Goal: Find specific page/section: Locate item on page

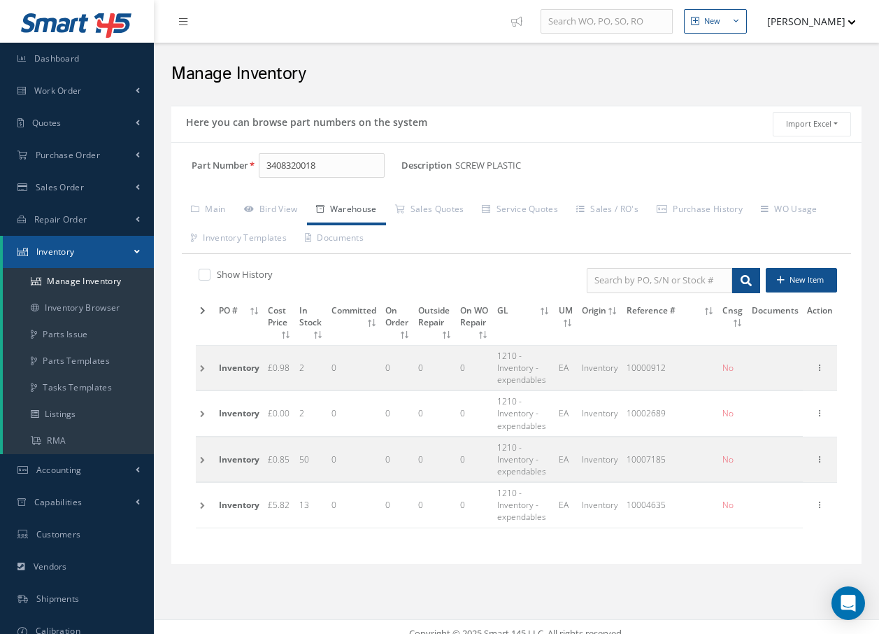
scroll to position [13, 0]
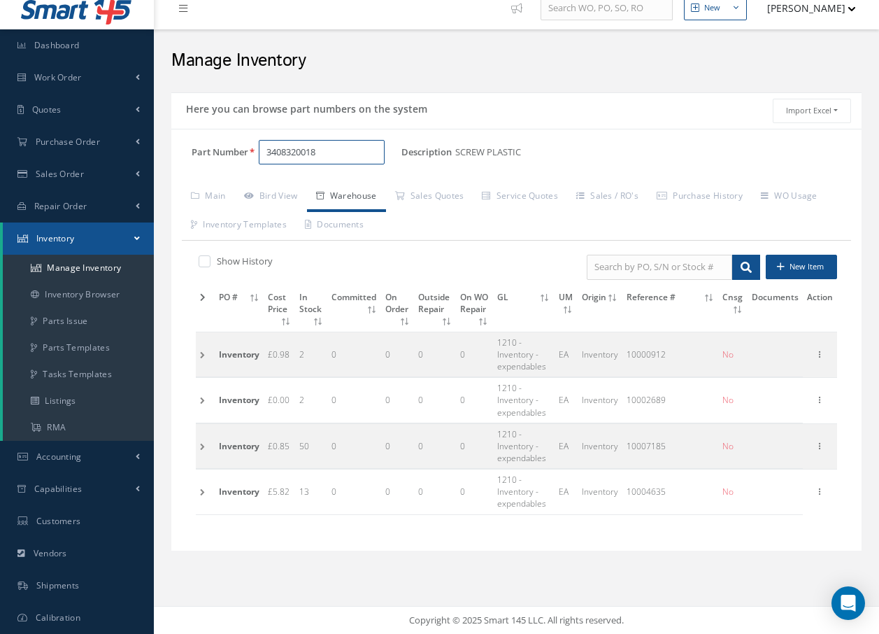
drag, startPoint x: 334, startPoint y: 149, endPoint x: -54, endPoint y: 196, distance: 390.3
click at [0, 196] on html "Smart 145 Dashboard Work Order Work Order Preview Work Order Work Order Quotes" at bounding box center [439, 304] width 879 height 634
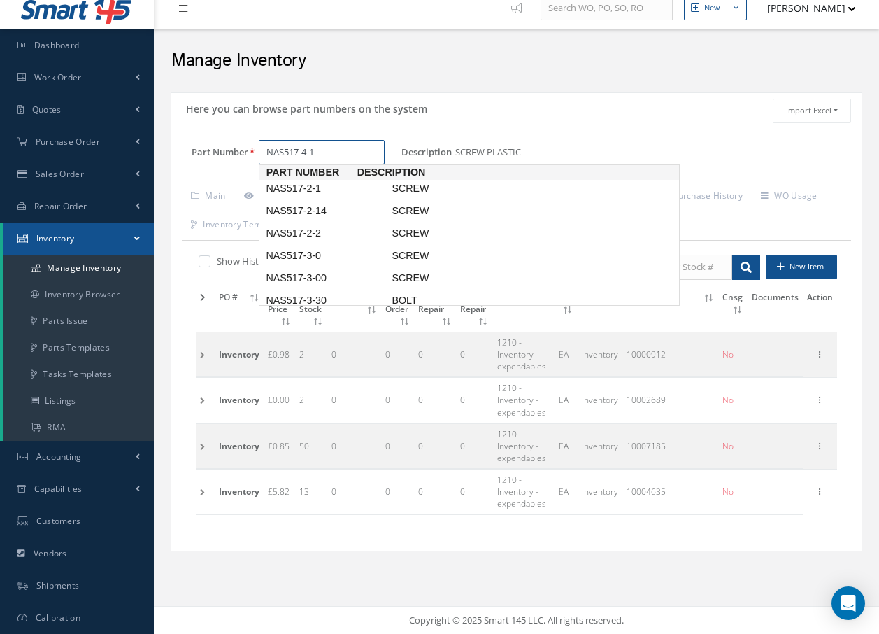
type input "NAS517-4-13"
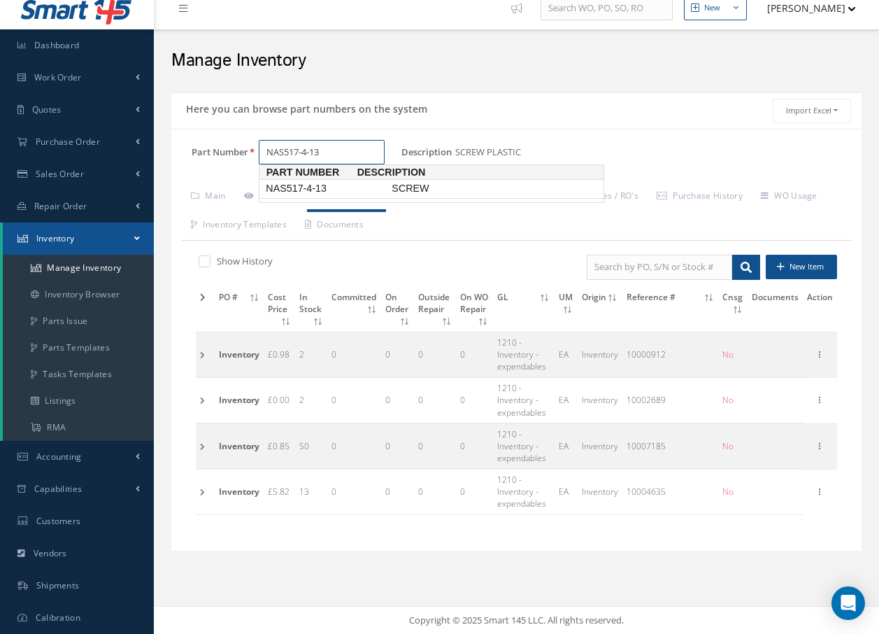
click at [308, 189] on span "NAS517-4-13" at bounding box center [326, 188] width 126 height 15
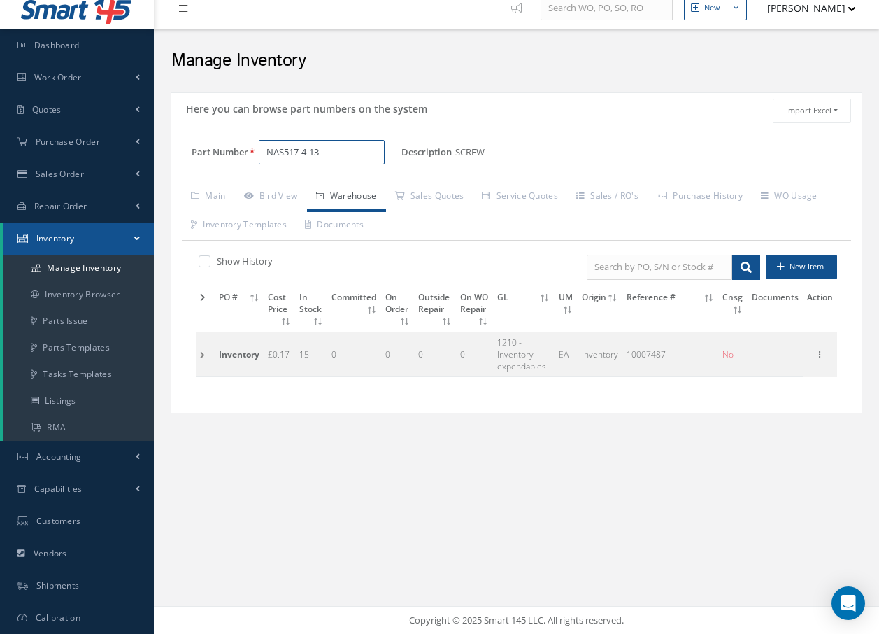
drag, startPoint x: 327, startPoint y: 143, endPoint x: -200, endPoint y: 112, distance: 527.6
click at [0, 112] on html "Smart 145 Dashboard Work Order Work Order Preview Work Order Work Order Quotes" at bounding box center [439, 304] width 879 height 634
type input "6"
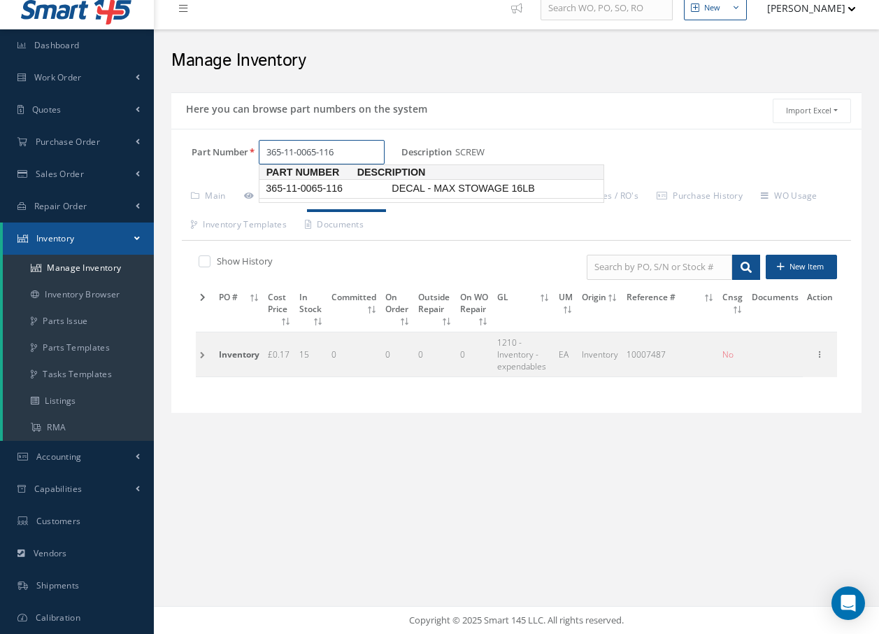
click at [333, 186] on span "365-11-0065-116" at bounding box center [326, 188] width 126 height 15
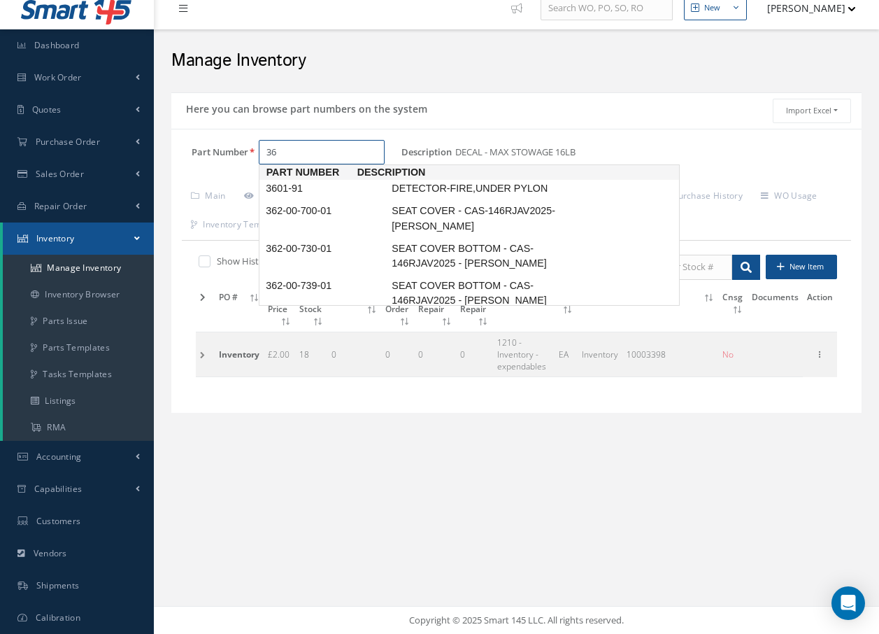
type input "3"
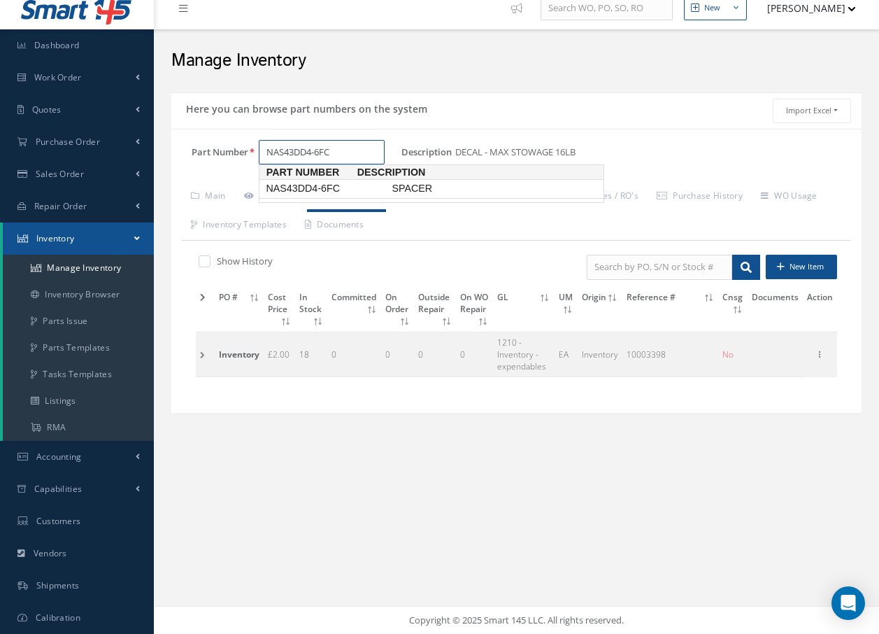
click at [327, 190] on span "NAS43DD4-6FC" at bounding box center [326, 188] width 126 height 15
type input "NAS43DD4-6FC"
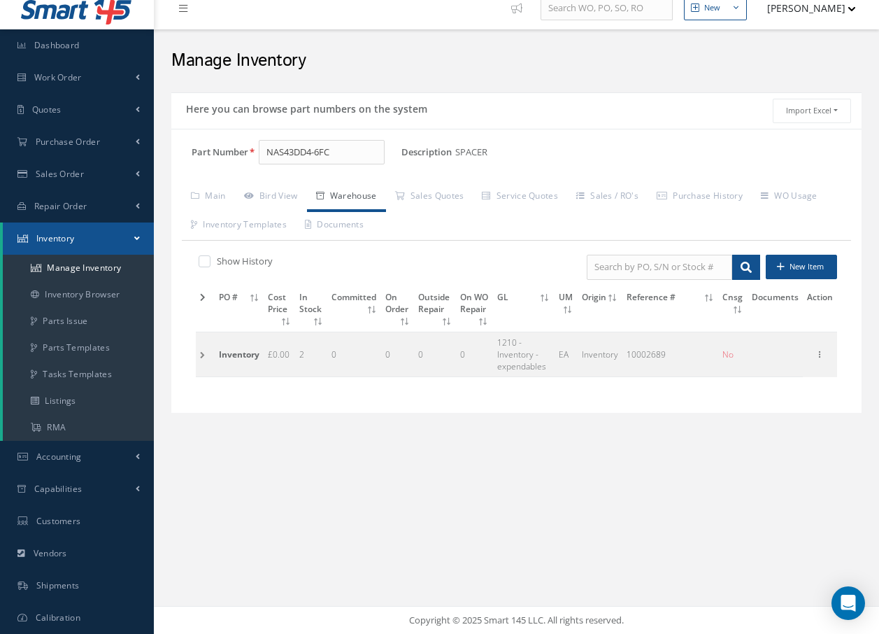
click at [201, 354] on td at bounding box center [205, 354] width 19 height 45
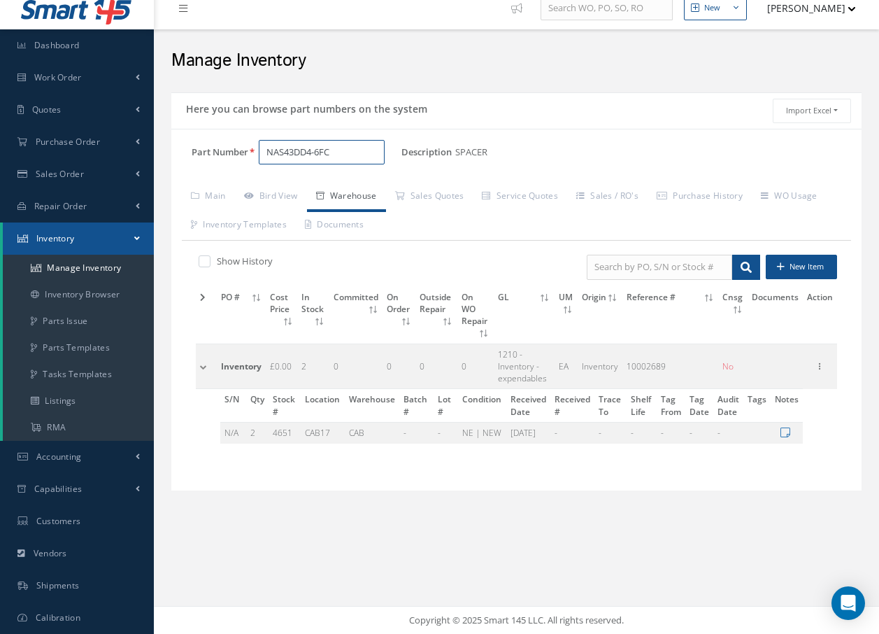
drag, startPoint x: 354, startPoint y: 147, endPoint x: -7, endPoint y: 149, distance: 360.9
click at [0, 149] on html "Smart 145 Dashboard Work Order Work Order Preview Work Order Work Order Quotes" at bounding box center [439, 304] width 879 height 634
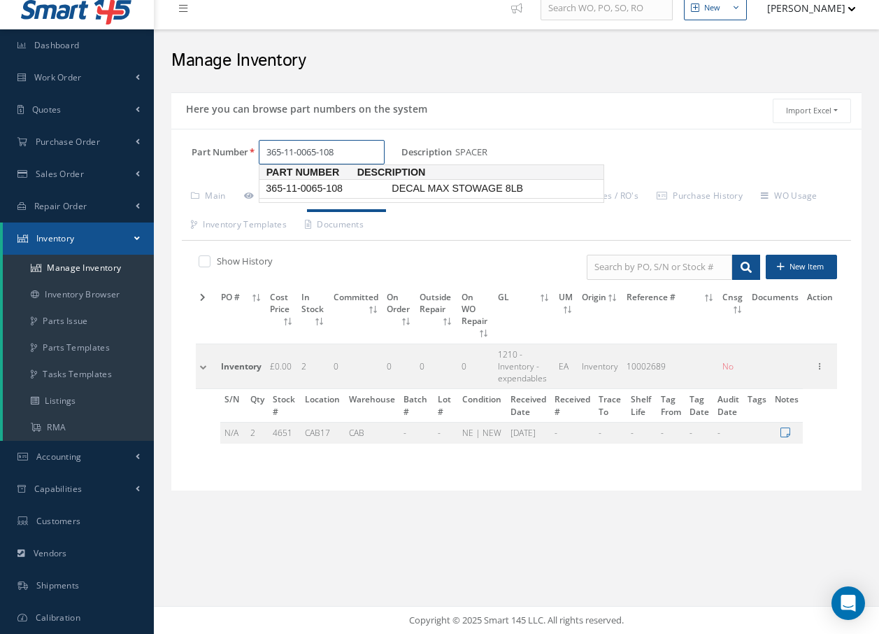
click at [329, 185] on span "365-11-0065-108" at bounding box center [326, 188] width 126 height 15
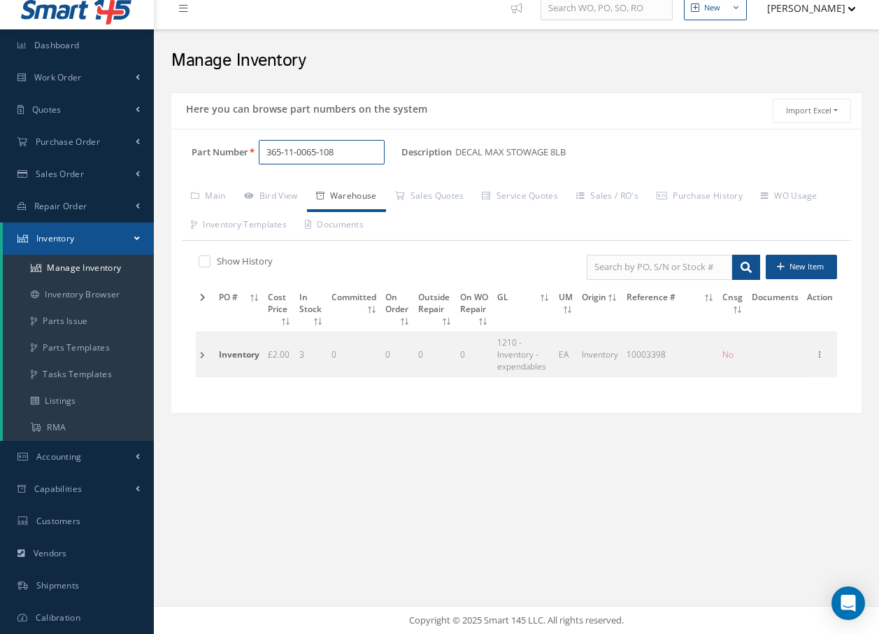
type input "365-11-0065-108"
click at [203, 350] on td at bounding box center [205, 354] width 19 height 45
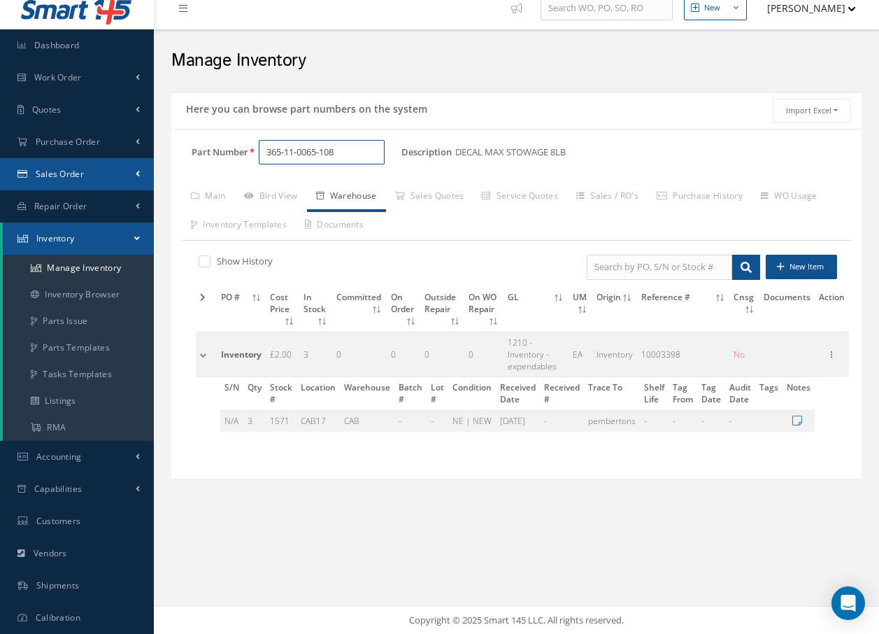
drag, startPoint x: 364, startPoint y: 162, endPoint x: 136, endPoint y: 178, distance: 229.3
click at [136, 178] on div "Smart 145 Dashboard Work Order Work Order Preview Work Order Work Order Quotes" at bounding box center [439, 310] width 879 height 647
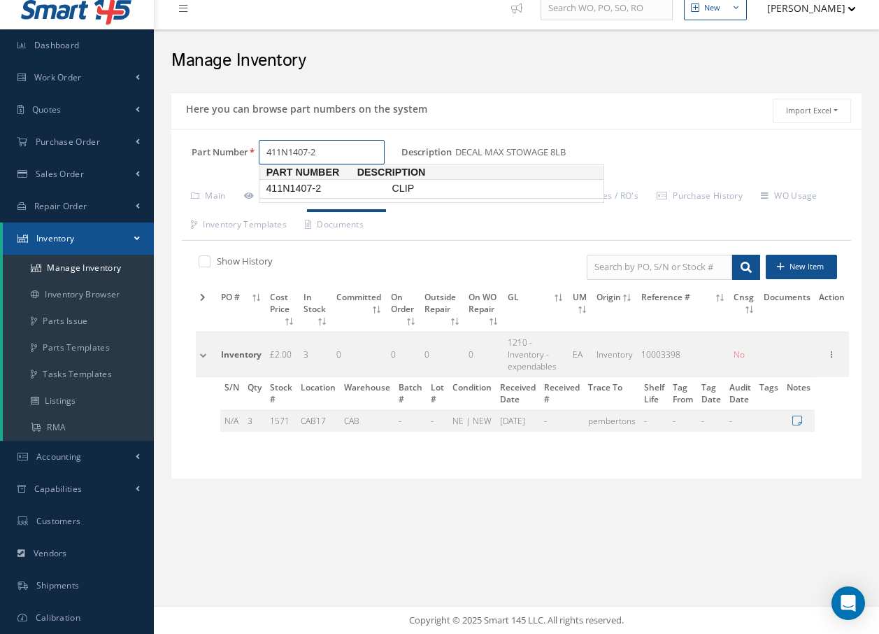
click at [287, 190] on span "411N1407-2" at bounding box center [326, 188] width 126 height 15
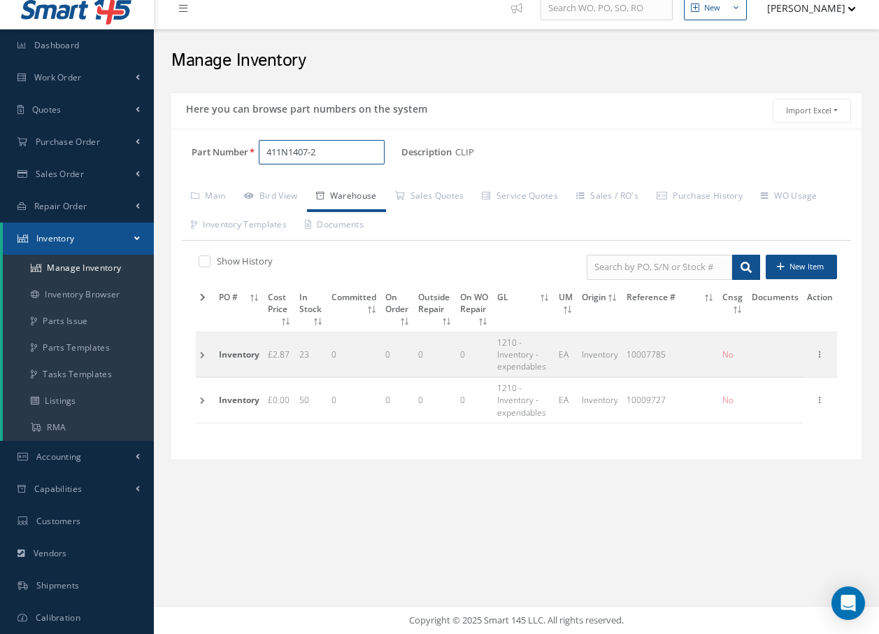
type input "411N1407-2"
click at [201, 353] on td at bounding box center [205, 354] width 19 height 45
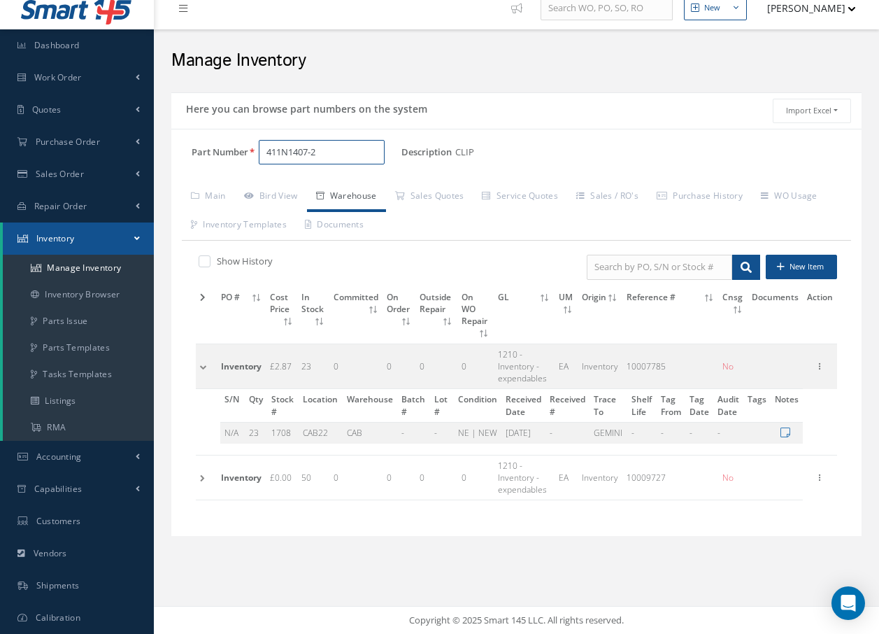
drag, startPoint x: 345, startPoint y: 150, endPoint x: 199, endPoint y: 171, distance: 147.1
click at [199, 171] on div "Part Number 411N1407-2" at bounding box center [286, 158] width 230 height 36
click at [328, 186] on span "NAS391-6P" at bounding box center [326, 188] width 126 height 15
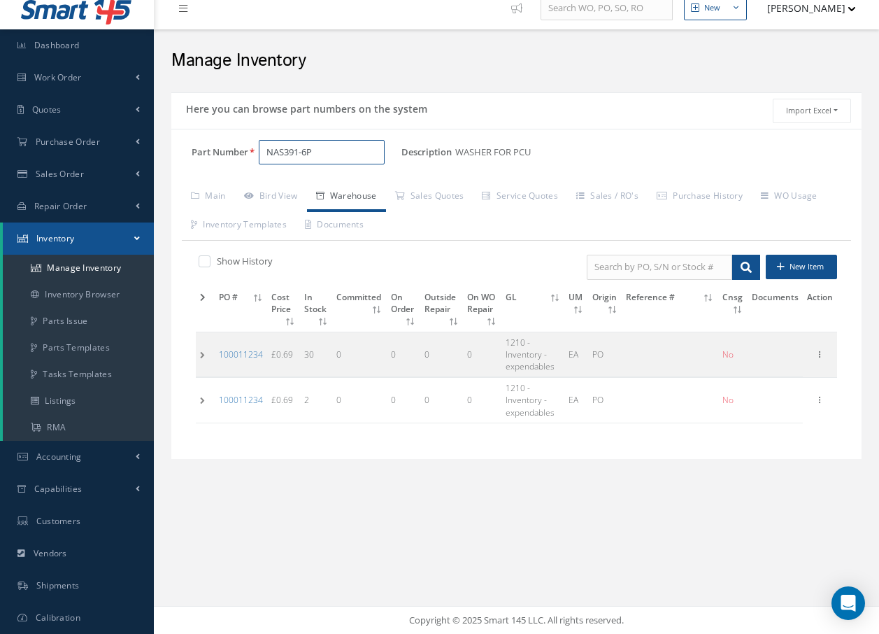
type input "NAS391-6P"
click at [199, 402] on td at bounding box center [205, 400] width 19 height 45
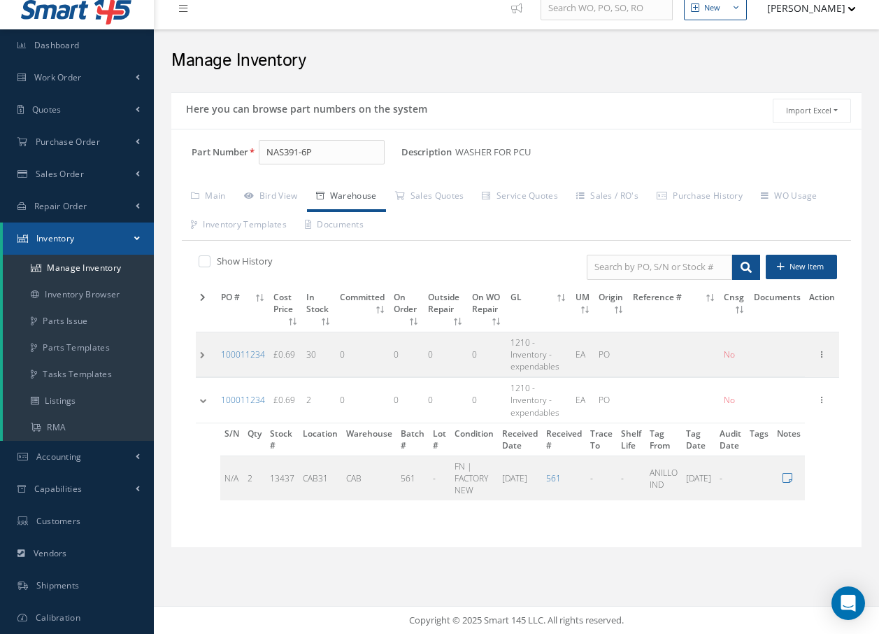
click at [202, 382] on td at bounding box center [206, 400] width 21 height 45
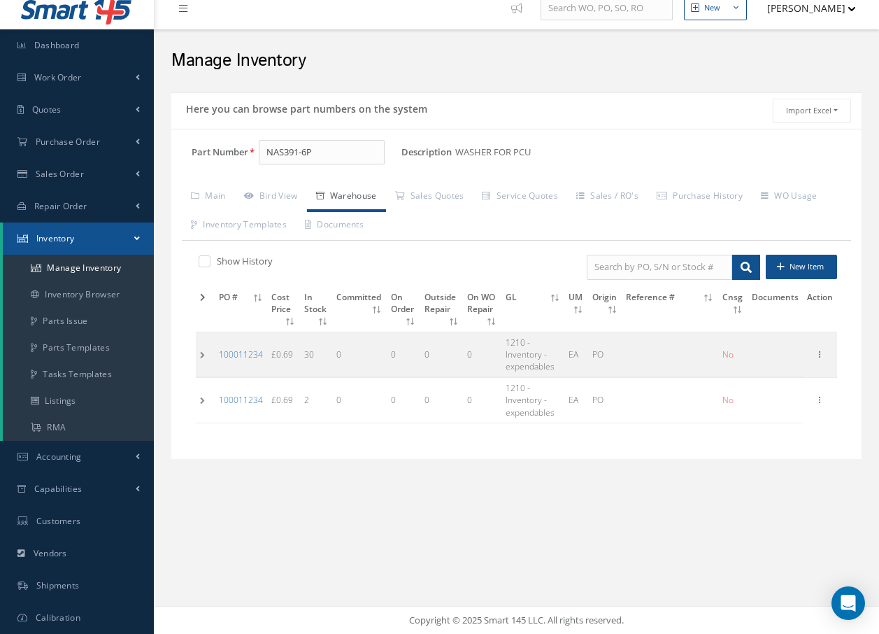
click at [200, 354] on td at bounding box center [205, 354] width 19 height 45
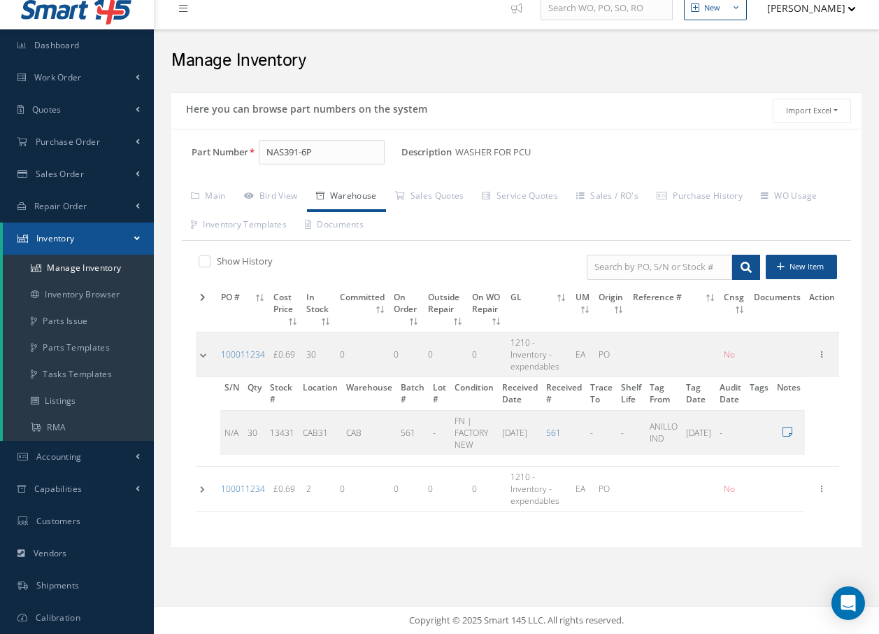
click at [200, 354] on td at bounding box center [206, 354] width 21 height 45
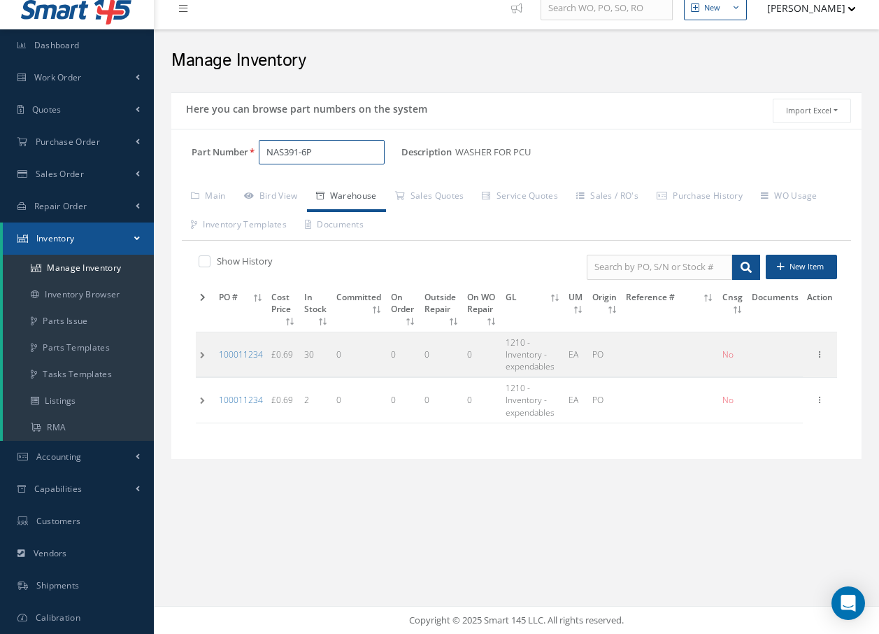
drag, startPoint x: 336, startPoint y: 144, endPoint x: 183, endPoint y: 171, distance: 155.6
click at [186, 171] on div "Part Number NAS391-6P" at bounding box center [286, 158] width 230 height 36
click at [319, 185] on span "[PHONE_NUMBER]" at bounding box center [326, 188] width 126 height 15
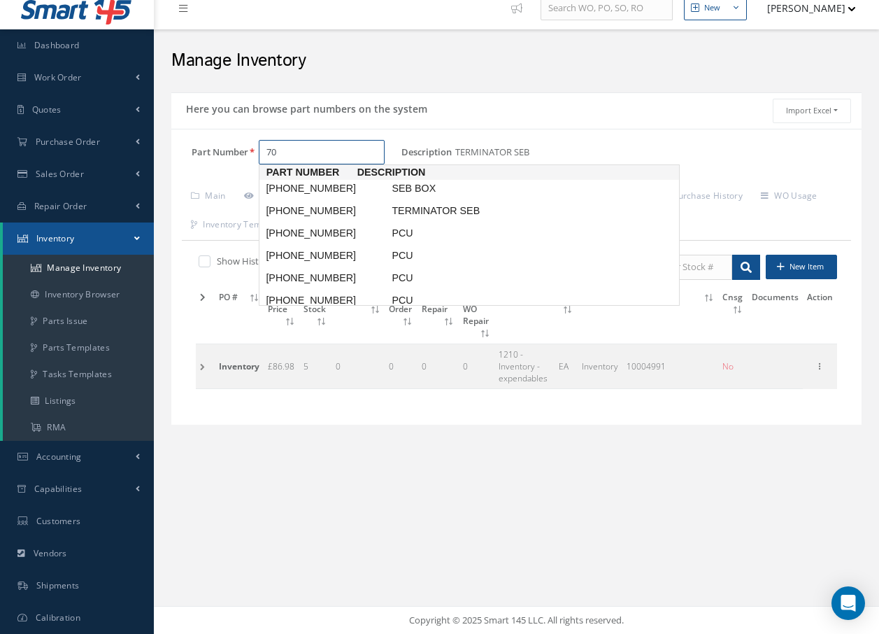
type input "7"
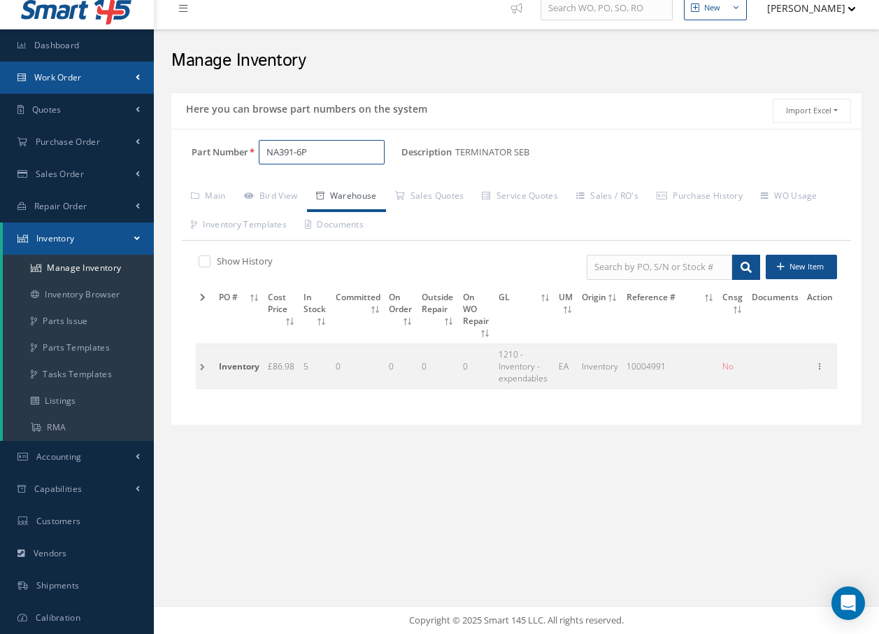
type input "NAS391-6P"
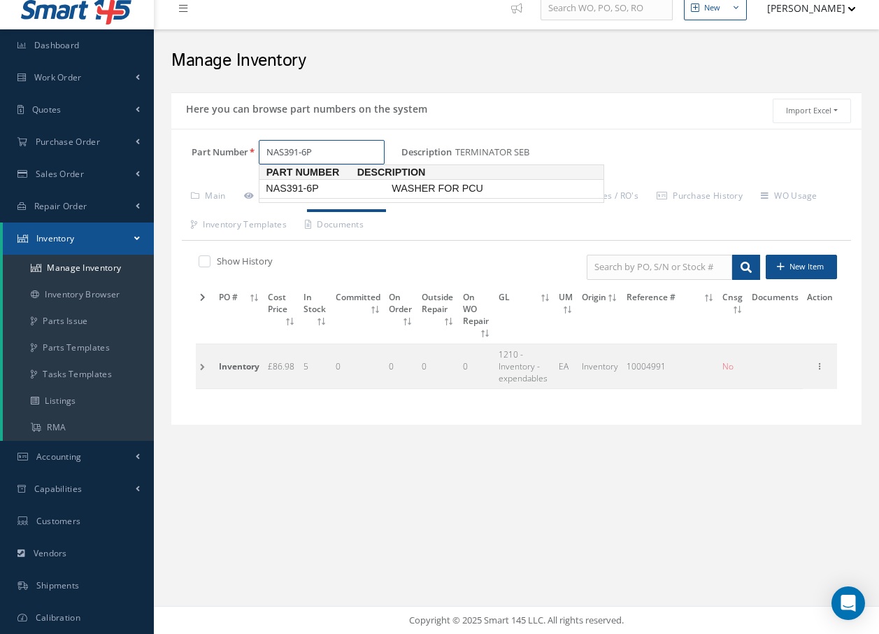
click at [277, 185] on span "NAS391-6P" at bounding box center [326, 188] width 126 height 15
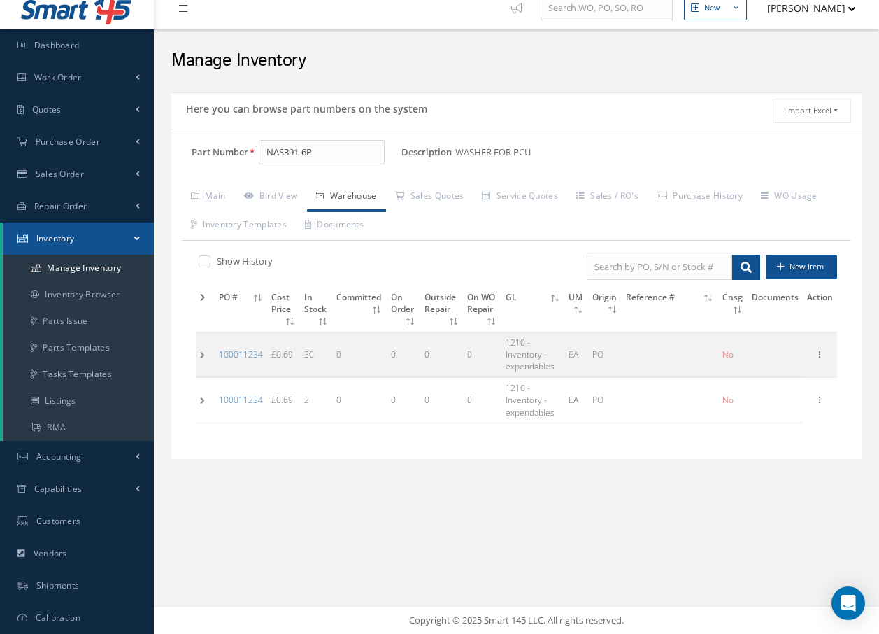
click at [199, 402] on td at bounding box center [205, 400] width 19 height 45
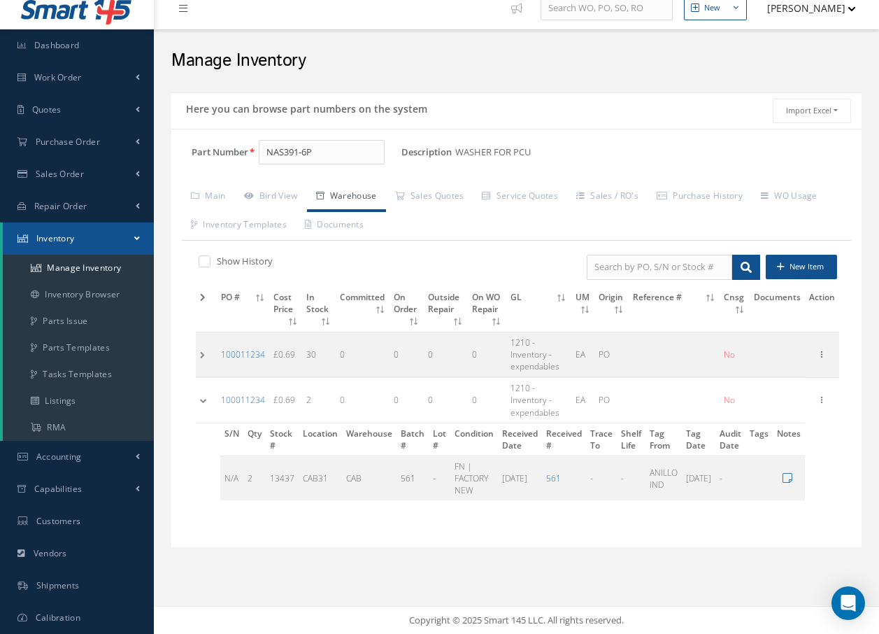
click at [201, 348] on td at bounding box center [206, 354] width 21 height 45
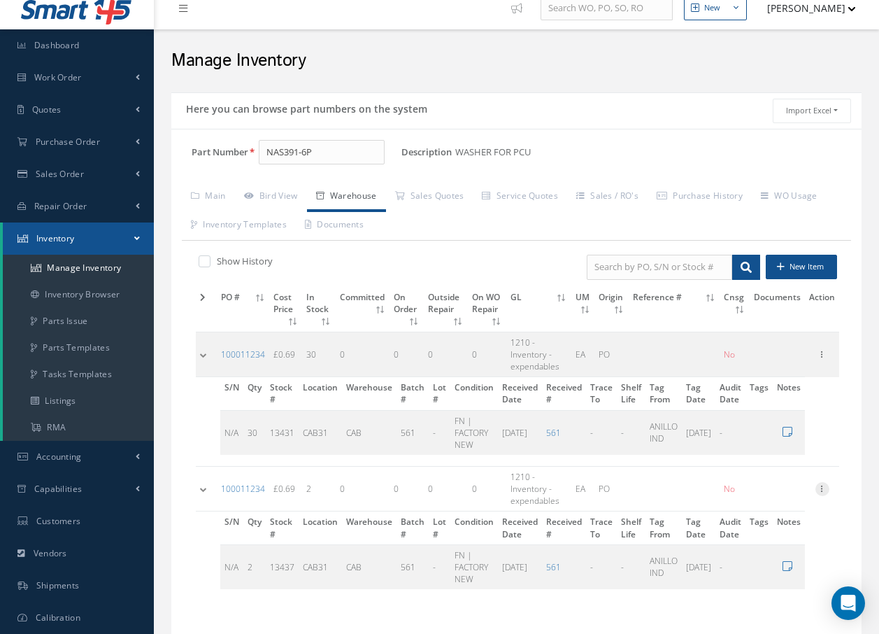
click at [830, 482] on icon at bounding box center [823, 487] width 14 height 11
click at [771, 536] on link "Label" at bounding box center [758, 545] width 111 height 18
drag, startPoint x: 318, startPoint y: 154, endPoint x: 185, endPoint y: 152, distance: 132.2
click at [185, 152] on div "Part Number NAS391-6P" at bounding box center [286, 152] width 230 height 25
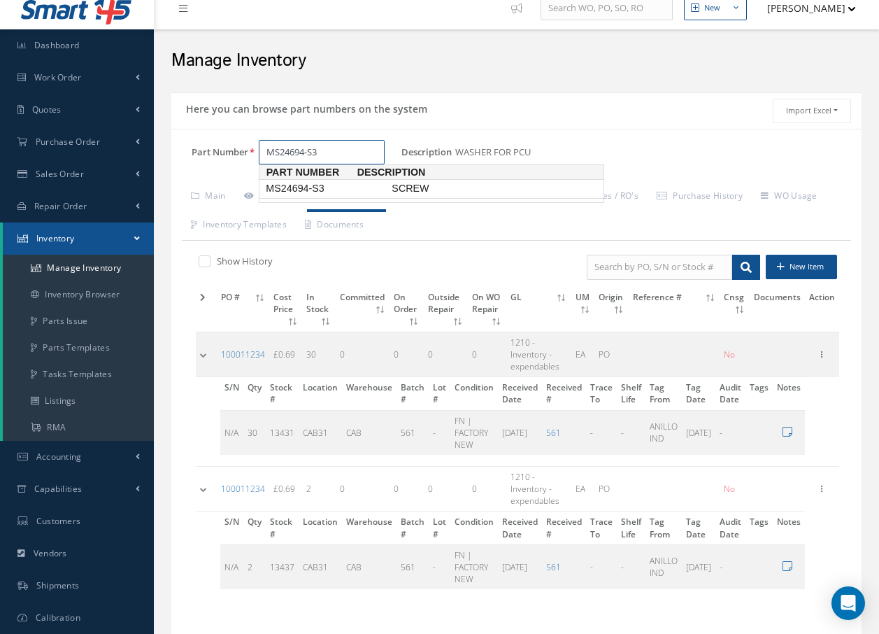
click at [274, 188] on span "MS24694-S3" at bounding box center [326, 188] width 126 height 15
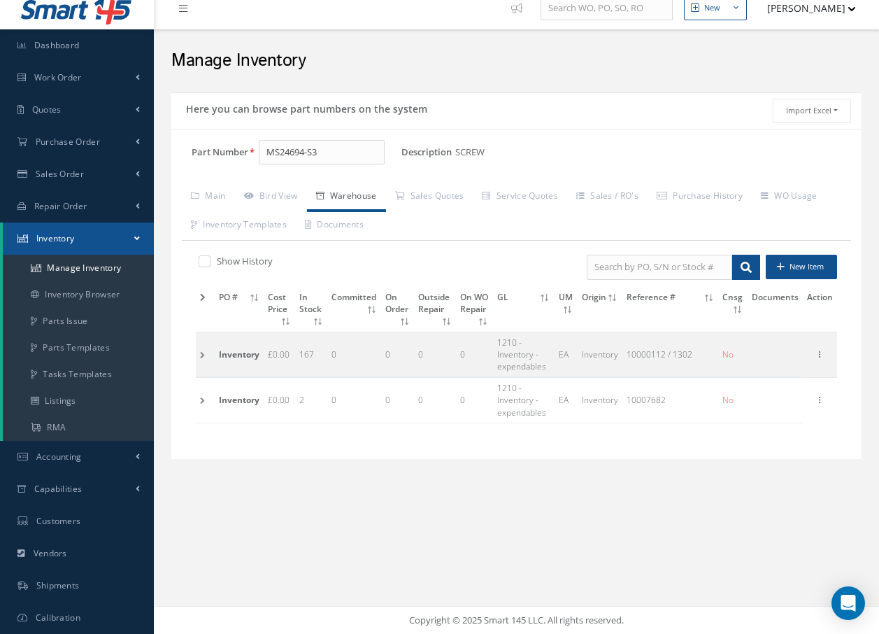
click at [204, 399] on td at bounding box center [205, 400] width 19 height 45
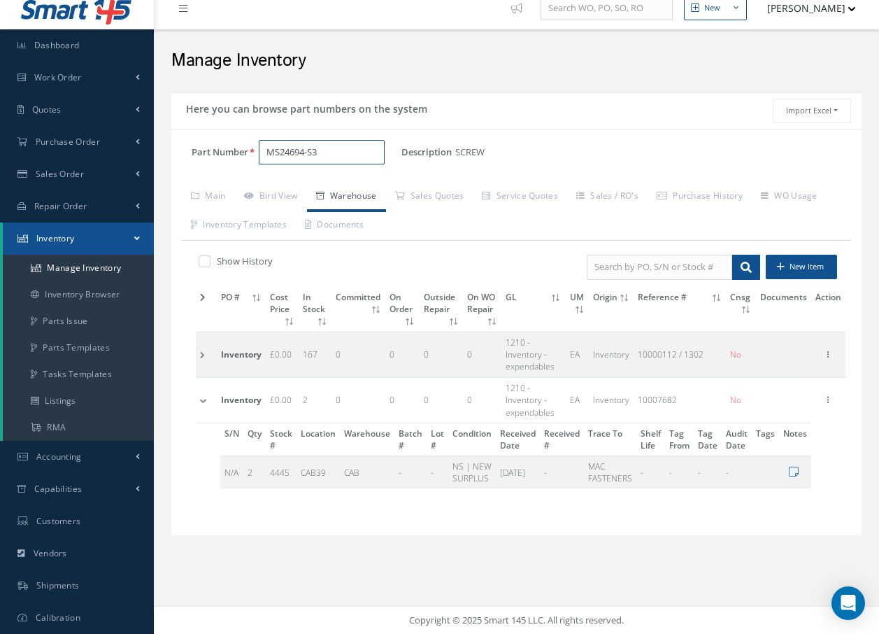
drag, startPoint x: 350, startPoint y: 161, endPoint x: 276, endPoint y: 158, distance: 74.9
click at [276, 158] on input "MS24694-S3" at bounding box center [322, 152] width 126 height 25
click at [301, 193] on span "MS35206-227" at bounding box center [326, 188] width 126 height 15
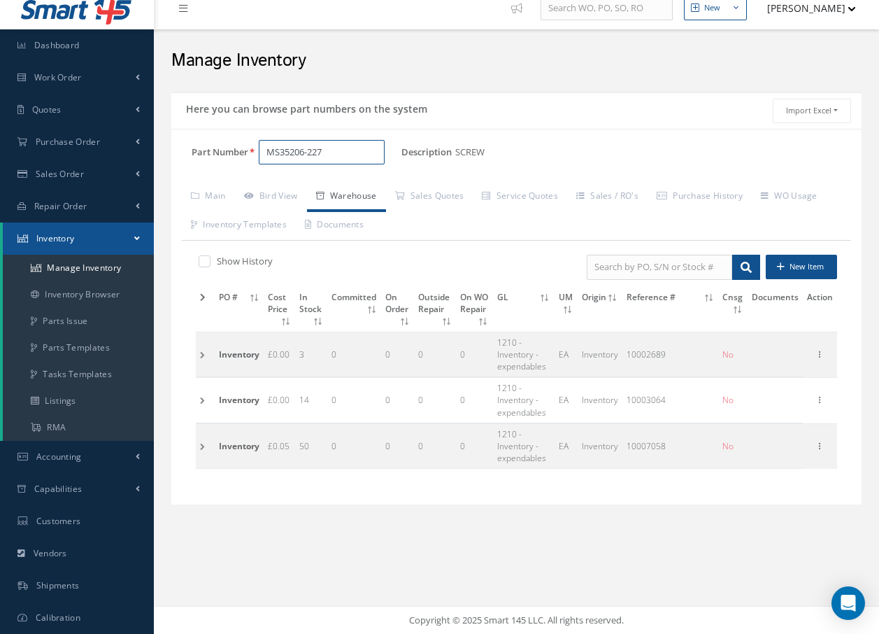
type input "MS35206-227"
click at [201, 352] on td at bounding box center [205, 354] width 19 height 45
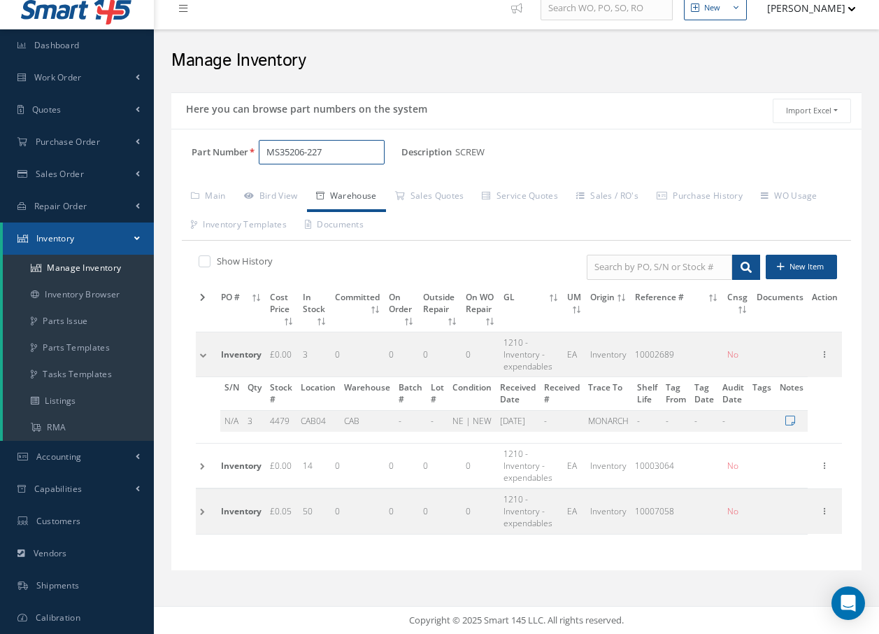
drag, startPoint x: 334, startPoint y: 153, endPoint x: -35, endPoint y: 274, distance: 388.4
click at [0, 274] on html "Smart 145 Dashboard Work Order Work Order Preview Work Order Work Order Quotes" at bounding box center [439, 304] width 879 height 634
click at [298, 190] on span "2600LW" at bounding box center [326, 188] width 126 height 15
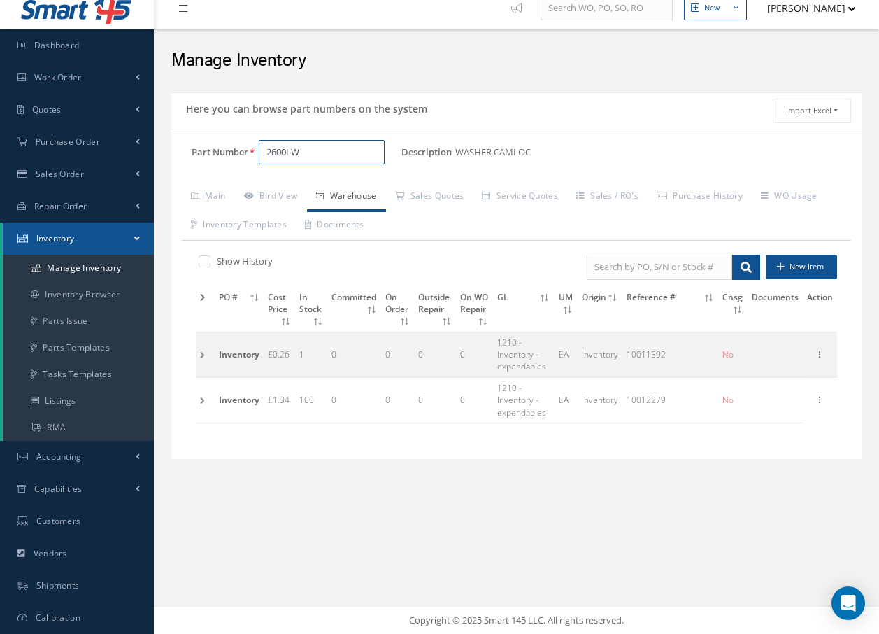
type input "2600LW"
click at [202, 399] on td at bounding box center [205, 400] width 19 height 45
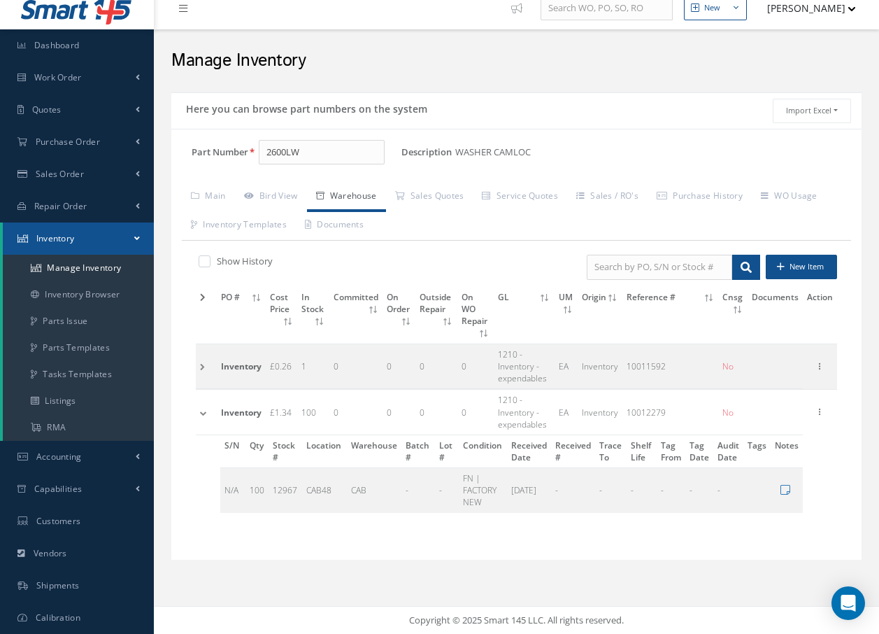
click at [202, 399] on td at bounding box center [206, 412] width 21 height 45
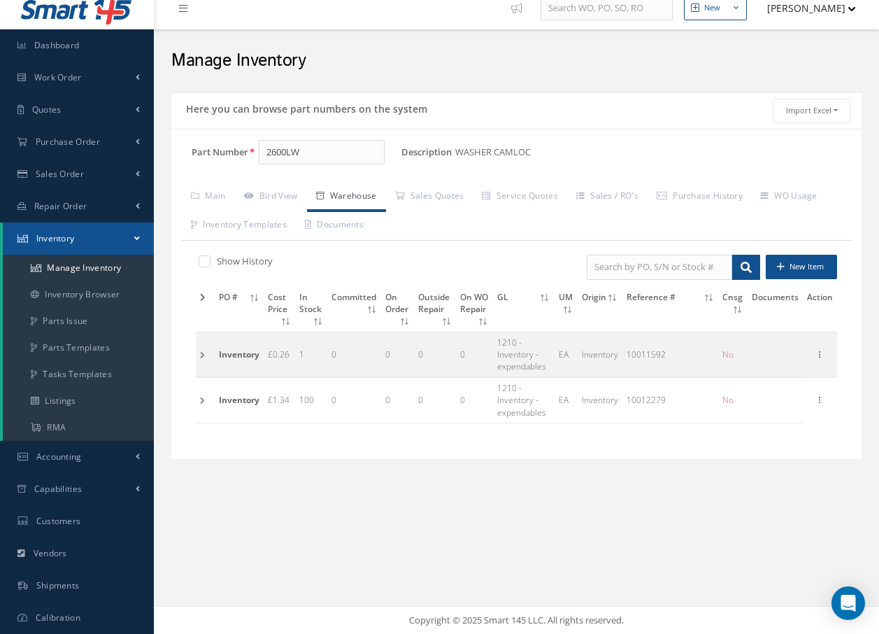
click at [203, 354] on td at bounding box center [205, 354] width 19 height 45
